Goal: Task Accomplishment & Management: Complete application form

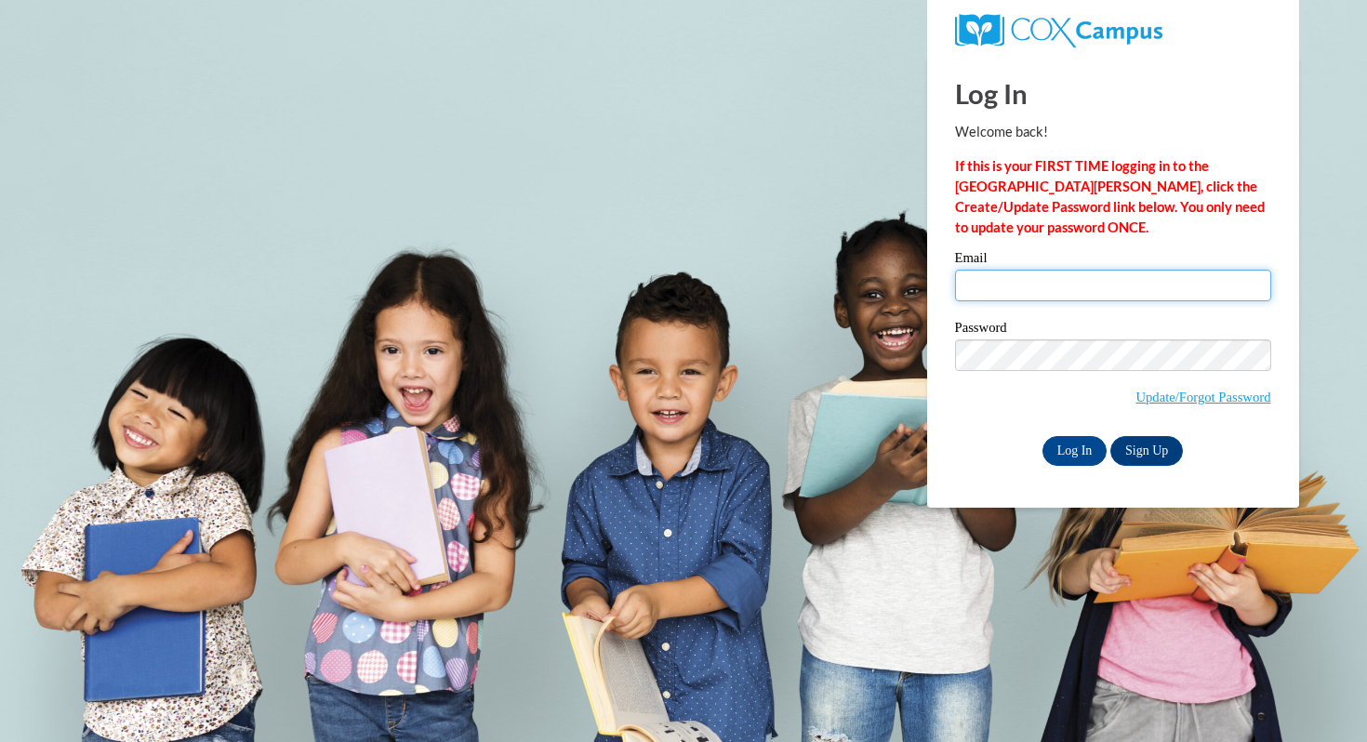
click at [1024, 283] on input "Email" at bounding box center [1113, 286] width 316 height 32
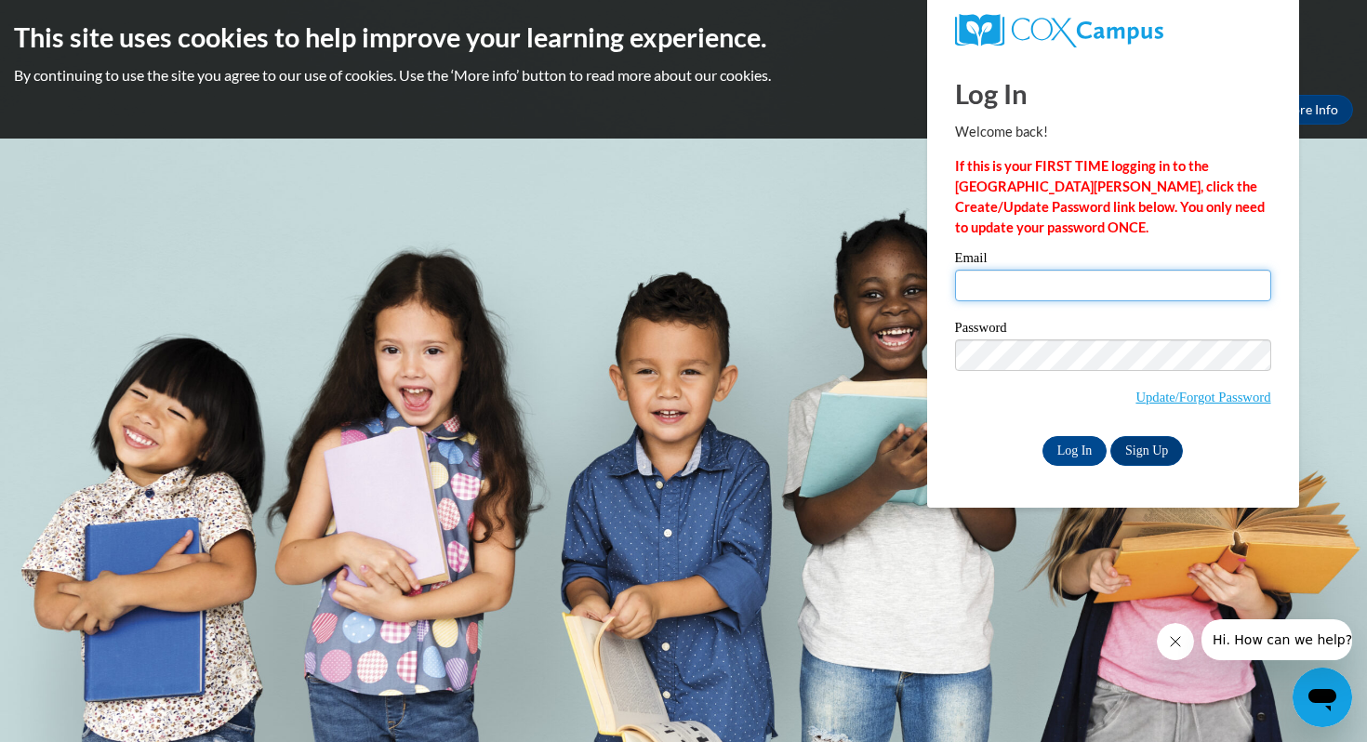
type input "justusrogers3305@gmail.com"
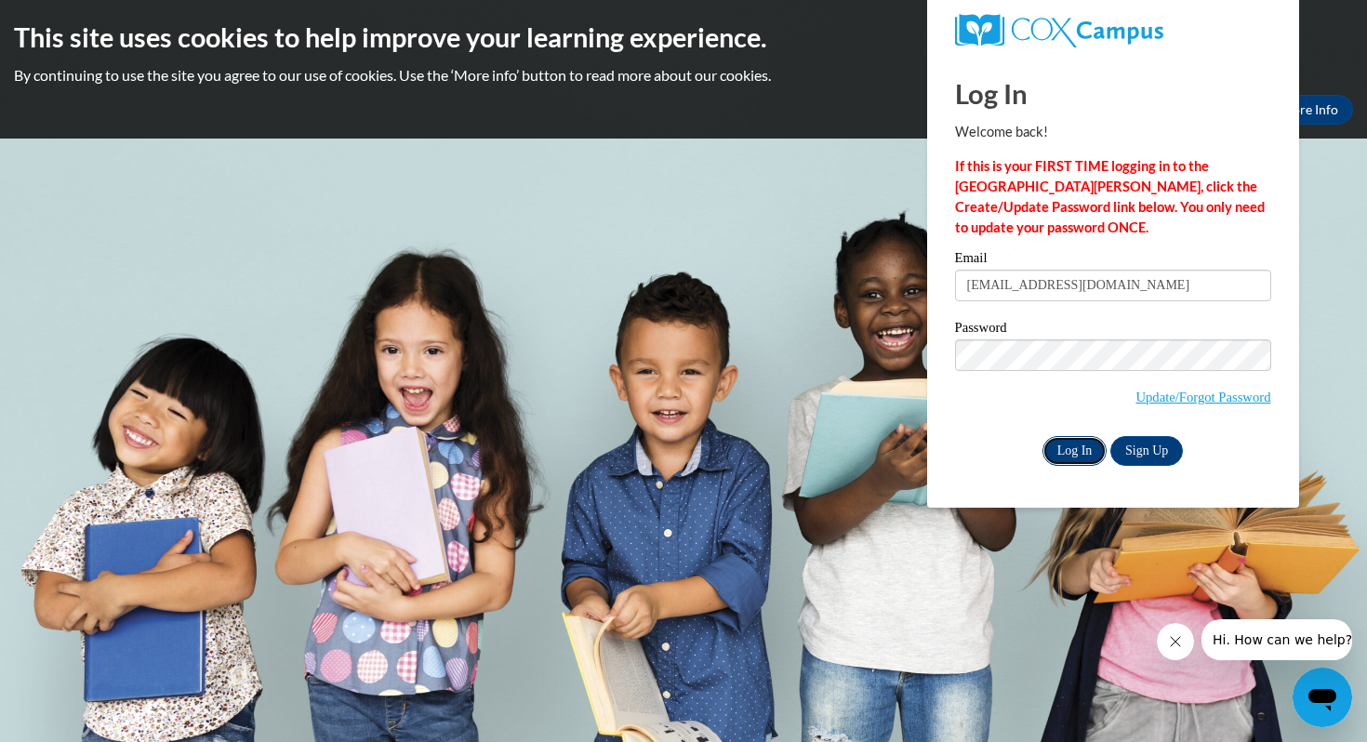
click at [1077, 451] on input "Log In" at bounding box center [1074, 451] width 65 height 30
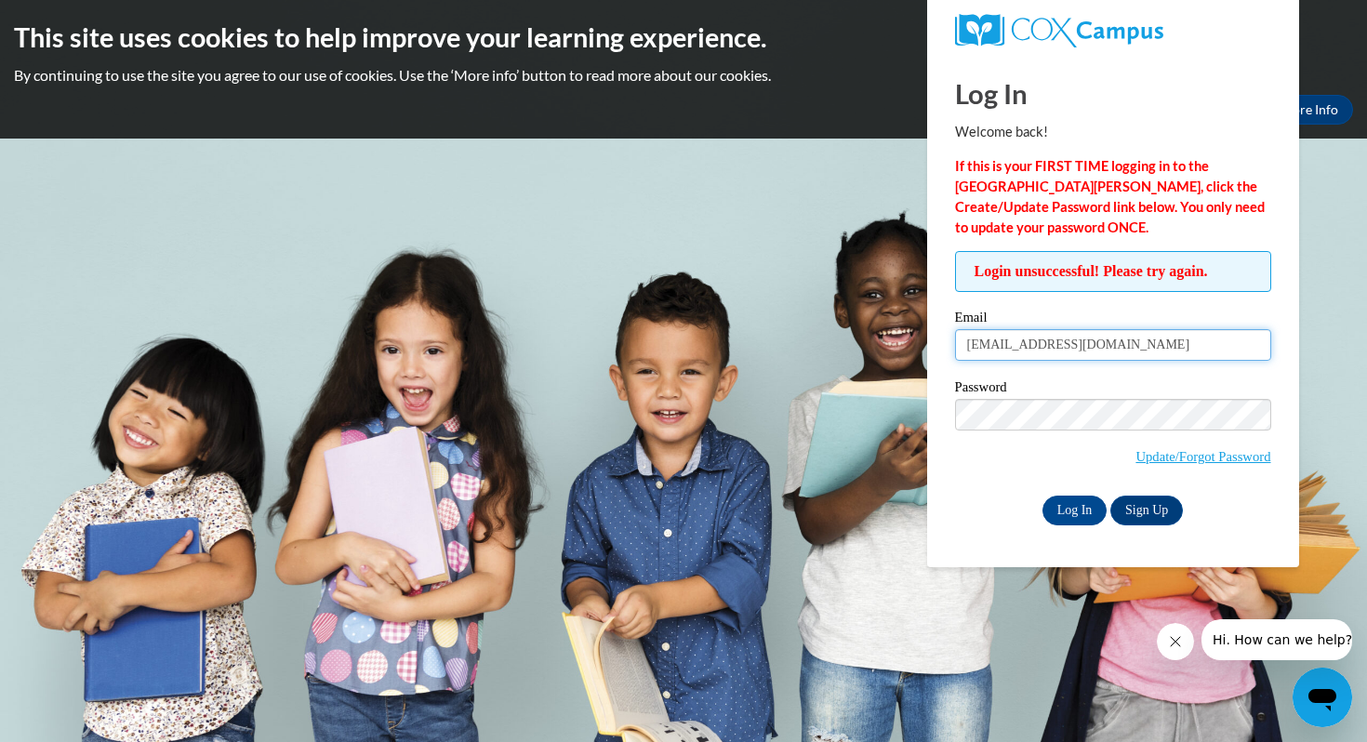
click at [1086, 348] on input "justusrogers3305@gmail.com" at bounding box center [1113, 345] width 316 height 32
type input "jrogers1703@truett.edu"
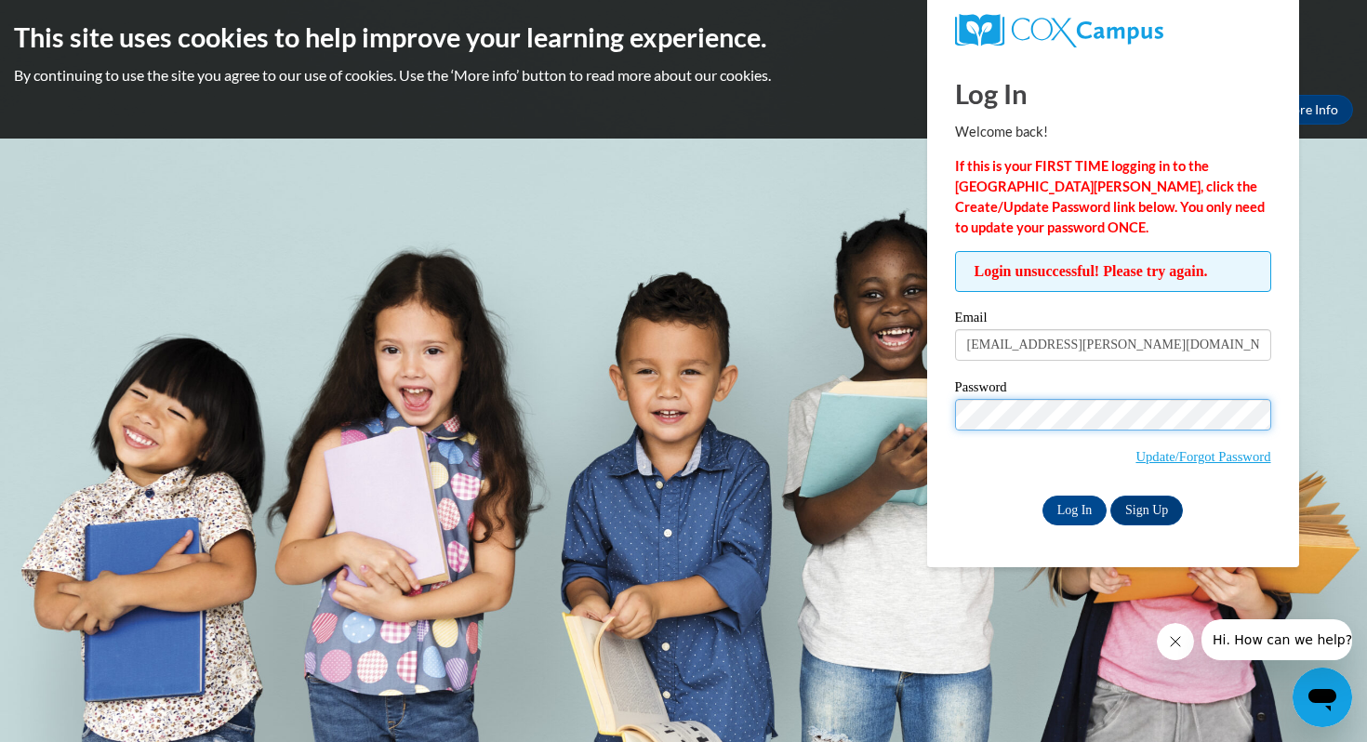
click at [1042, 495] on input "Log In" at bounding box center [1074, 510] width 65 height 30
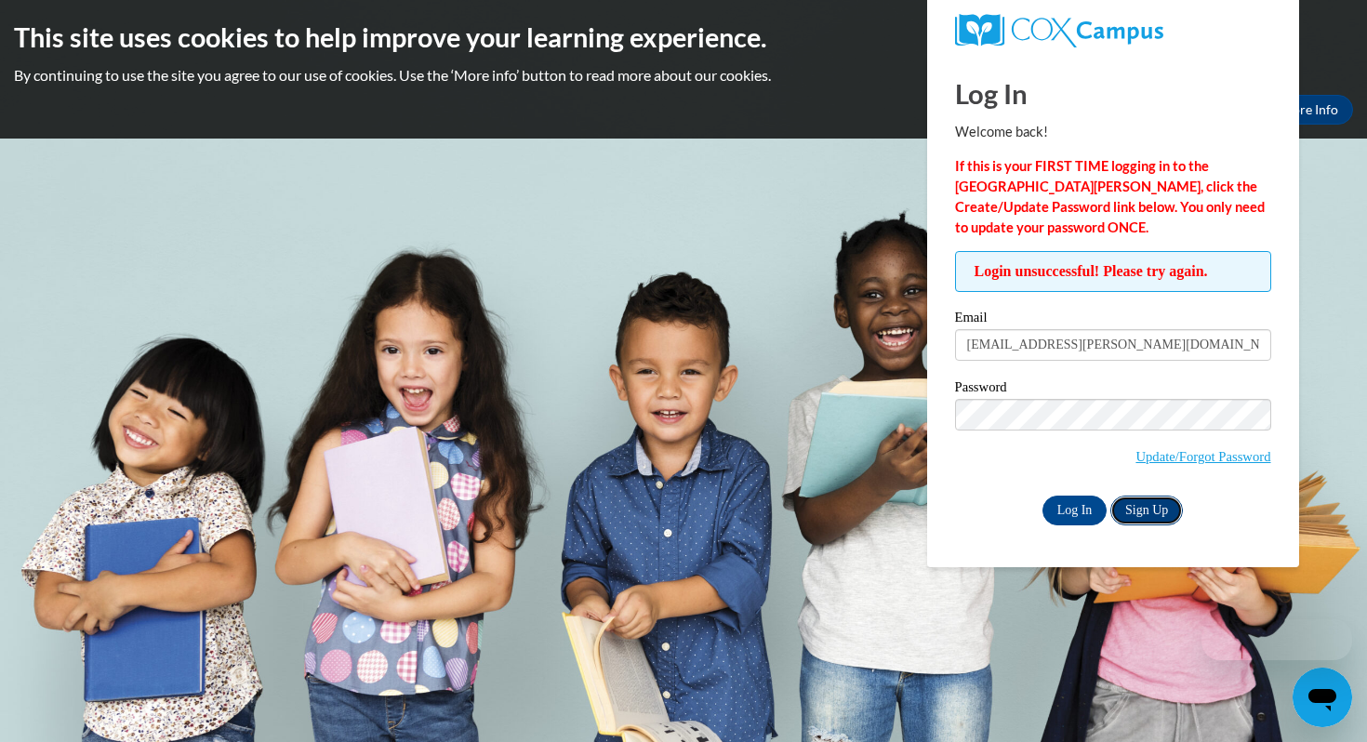
click at [1145, 519] on link "Sign Up" at bounding box center [1146, 510] width 73 height 30
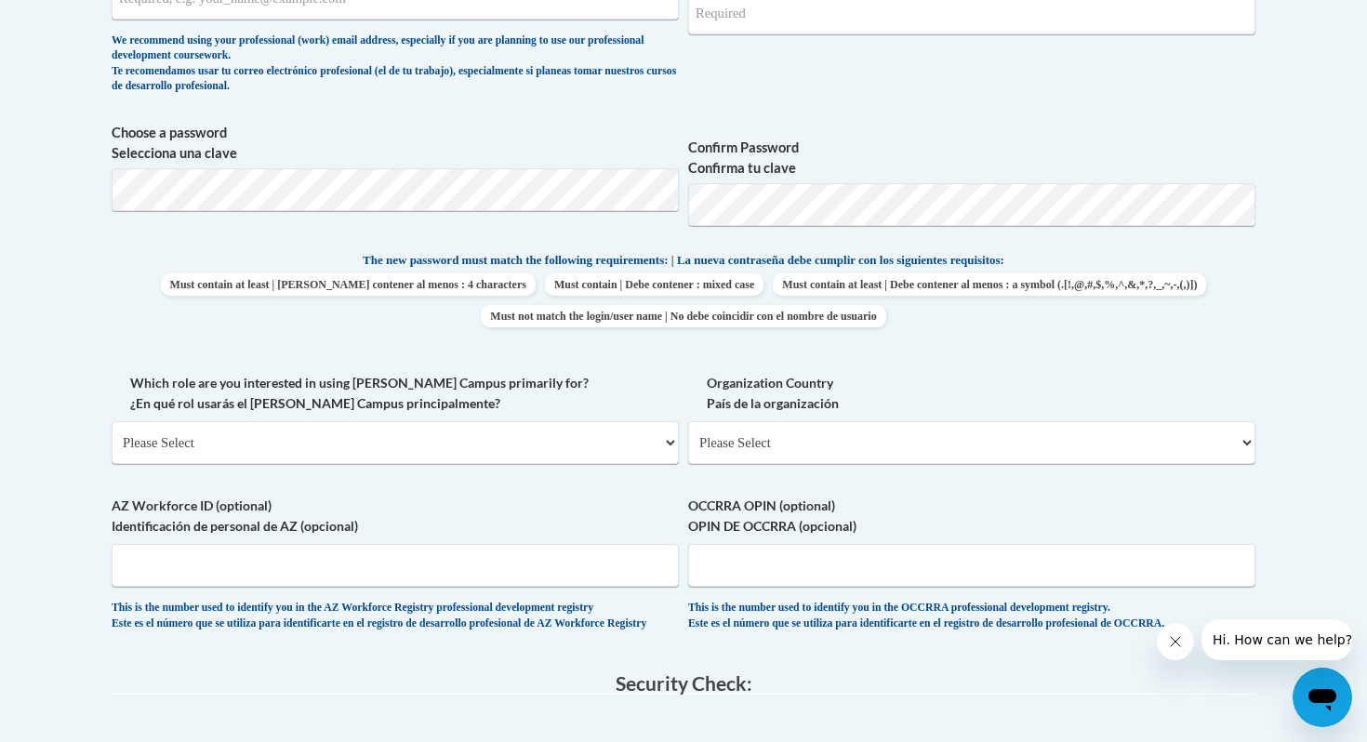
scroll to position [762, 0]
